Goal: Transaction & Acquisition: Subscribe to service/newsletter

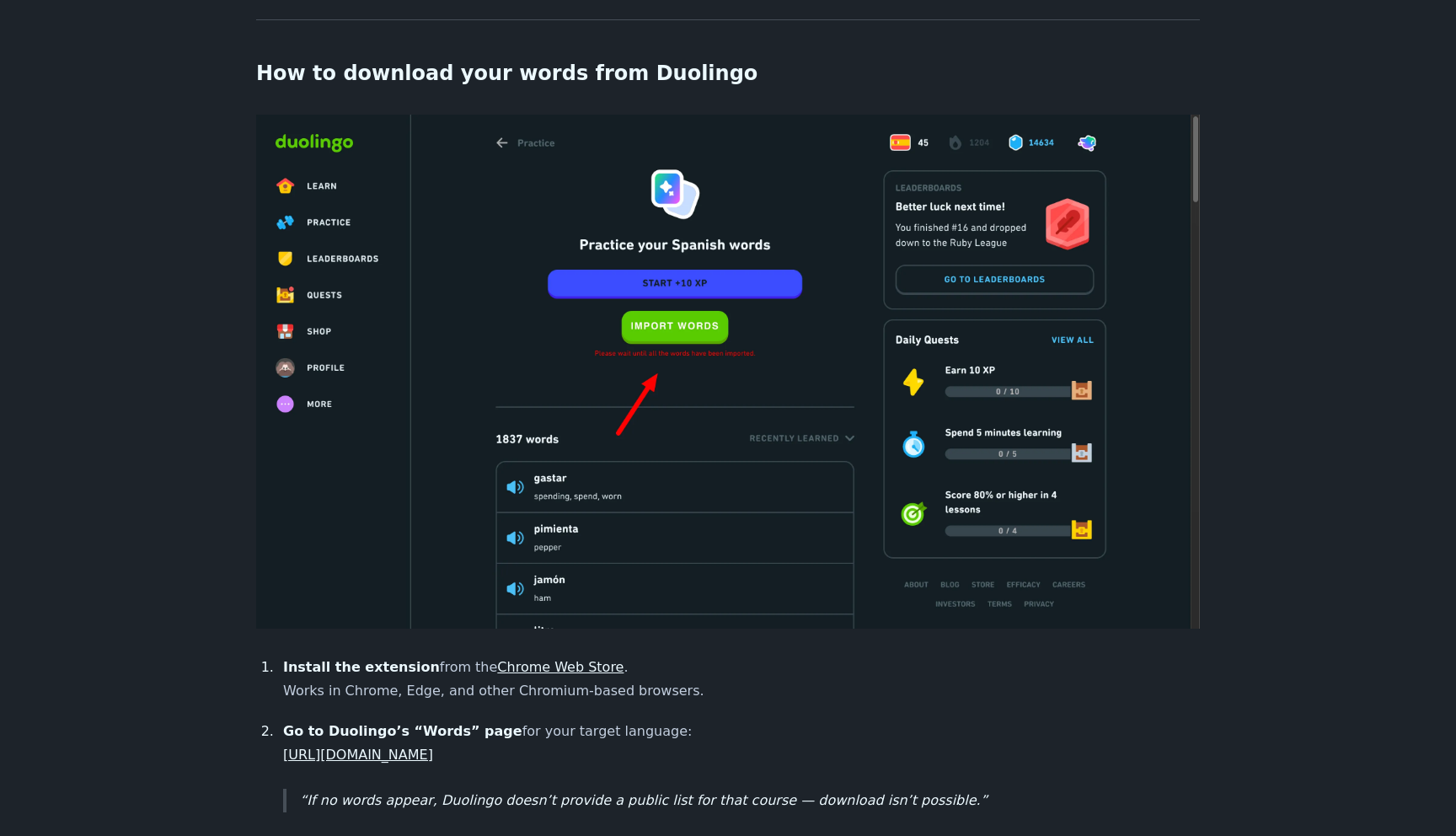
scroll to position [600, 0]
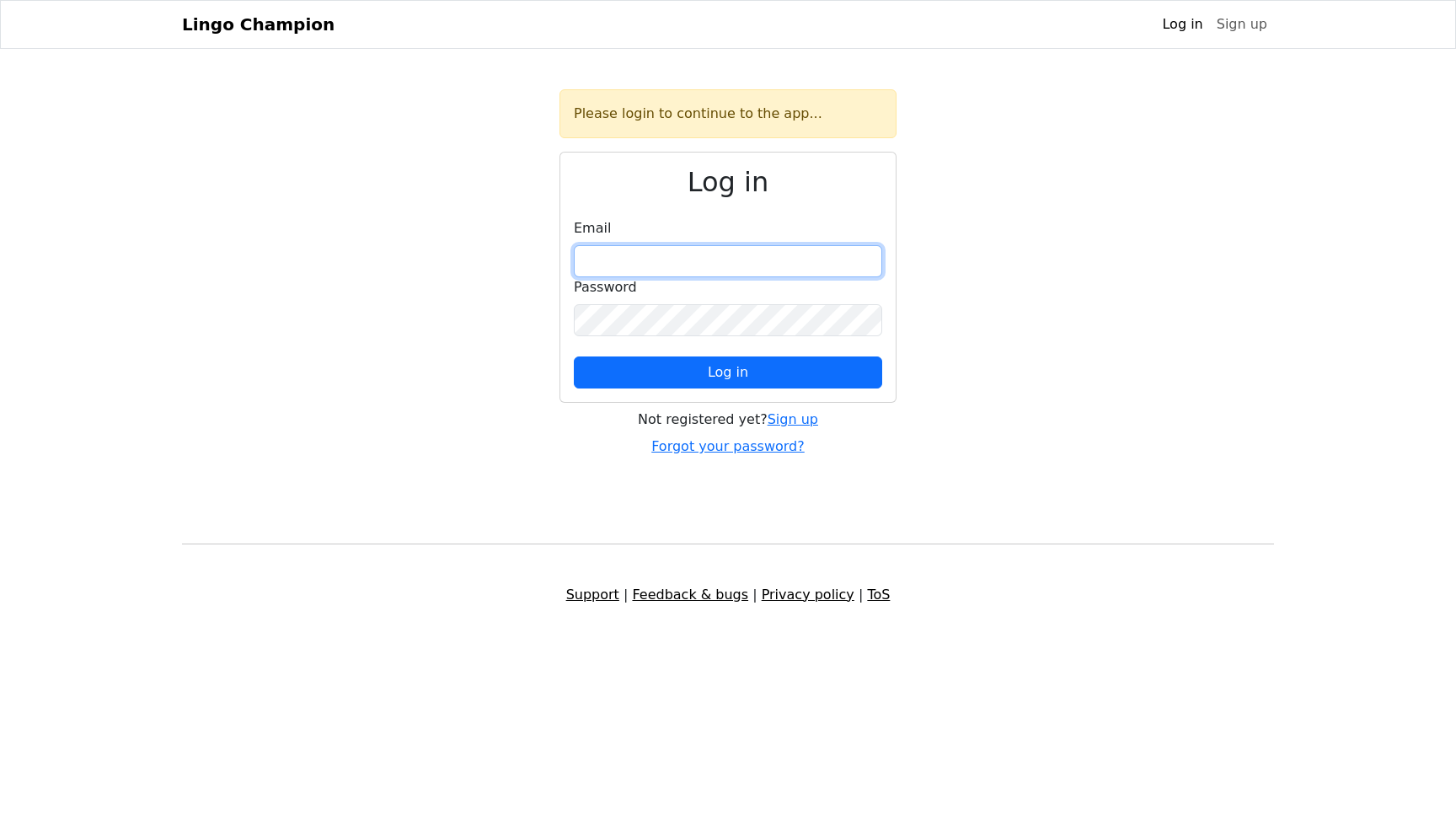
click at [871, 271] on input "email" at bounding box center [727, 261] width 308 height 32
click at [808, 419] on link "Sign up" at bounding box center [793, 419] width 51 height 16
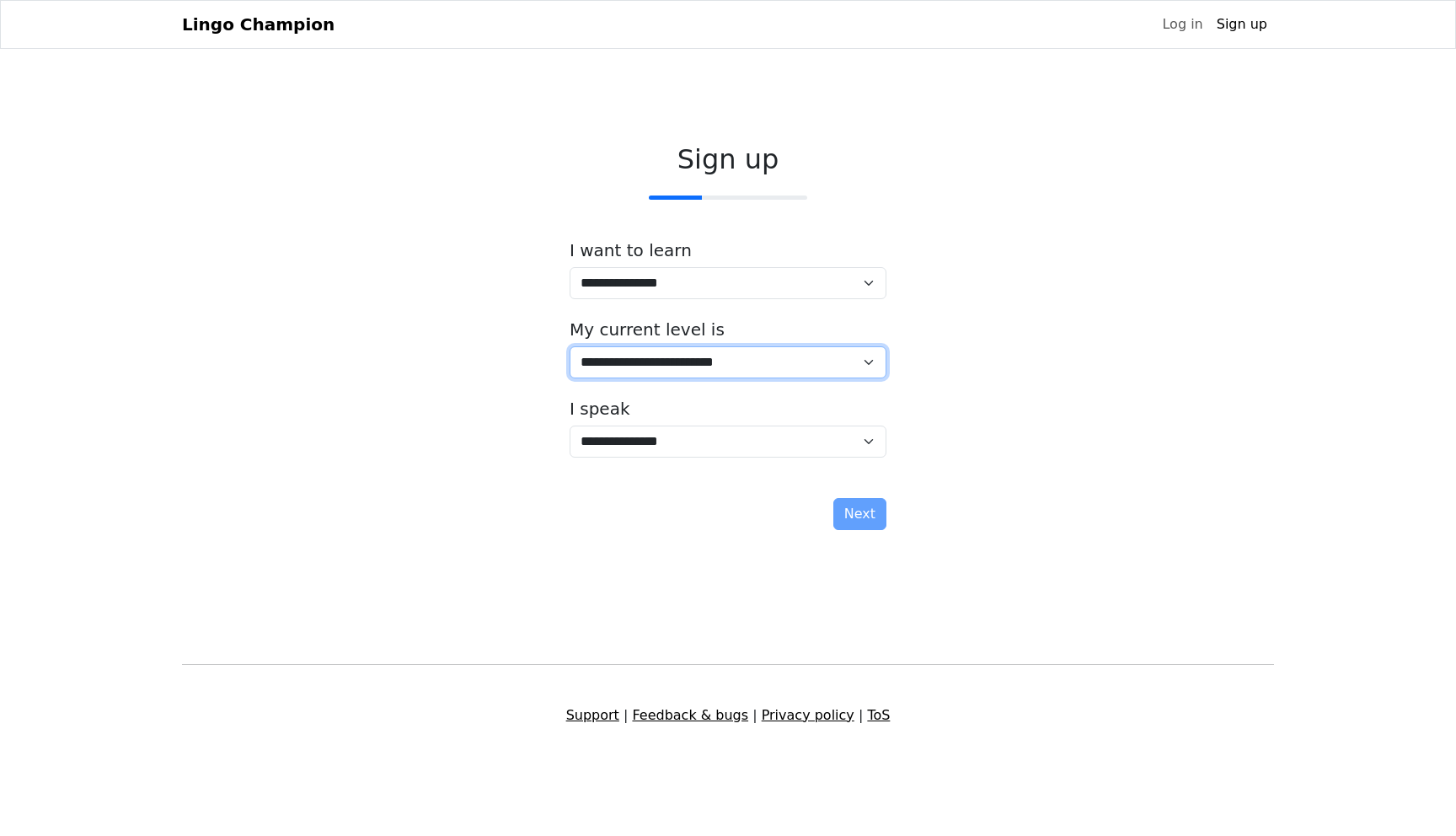
click at [866, 371] on select "**********" at bounding box center [728, 362] width 317 height 32
